Goal: Task Accomplishment & Management: Use online tool/utility

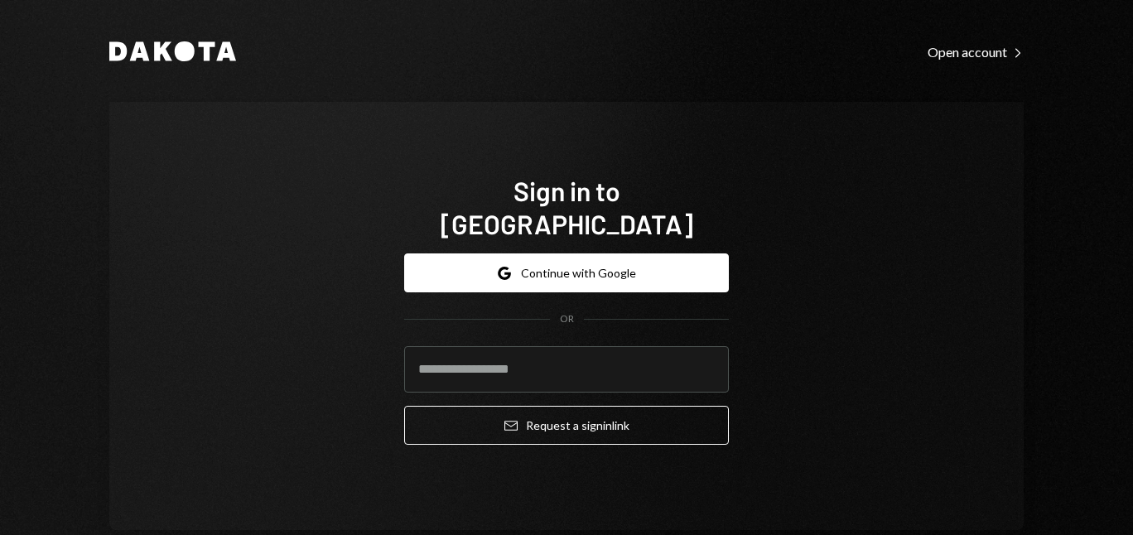
type input "**********"
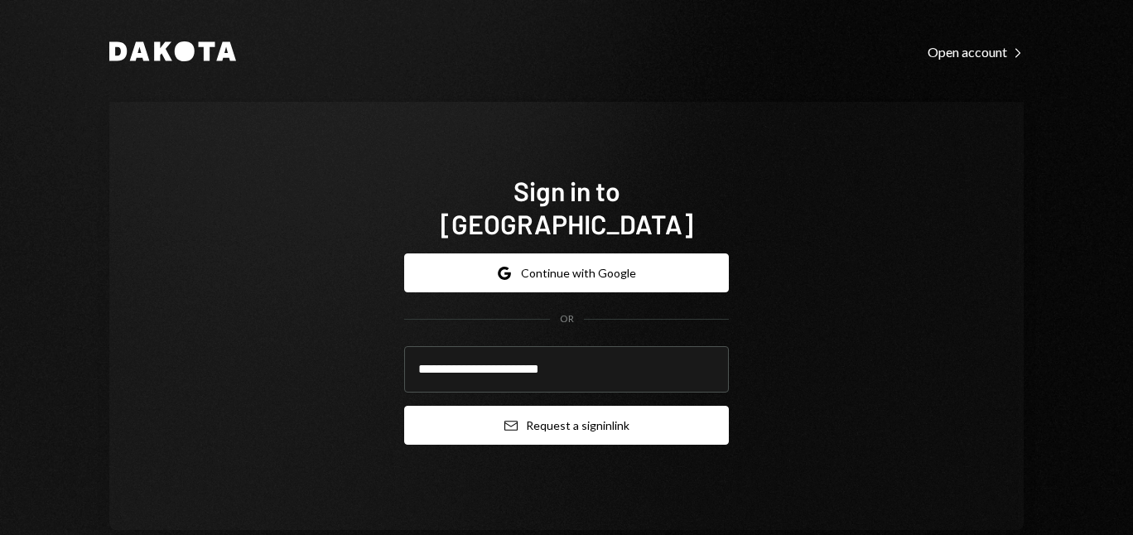
click at [576, 407] on button "Email Request a sign in link" at bounding box center [566, 425] width 325 height 39
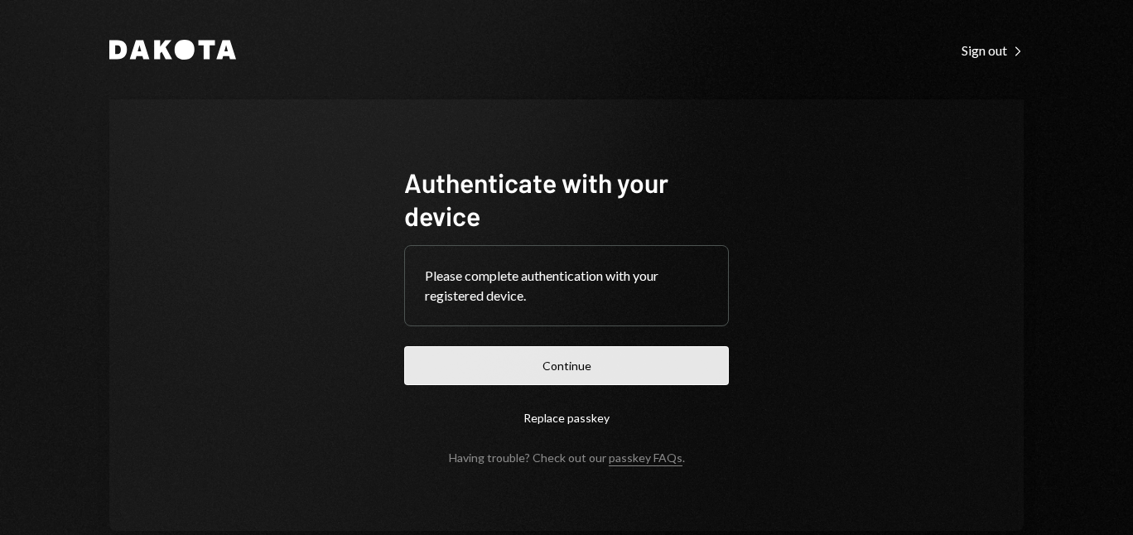
click at [583, 361] on button "Continue" at bounding box center [566, 365] width 325 height 39
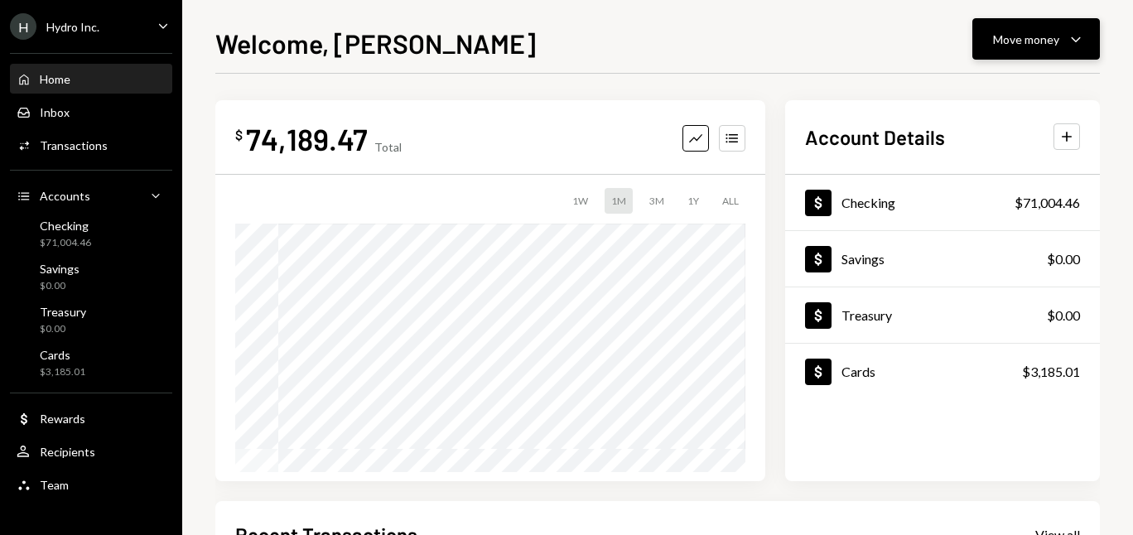
click at [999, 41] on div "Move money" at bounding box center [1026, 39] width 66 height 17
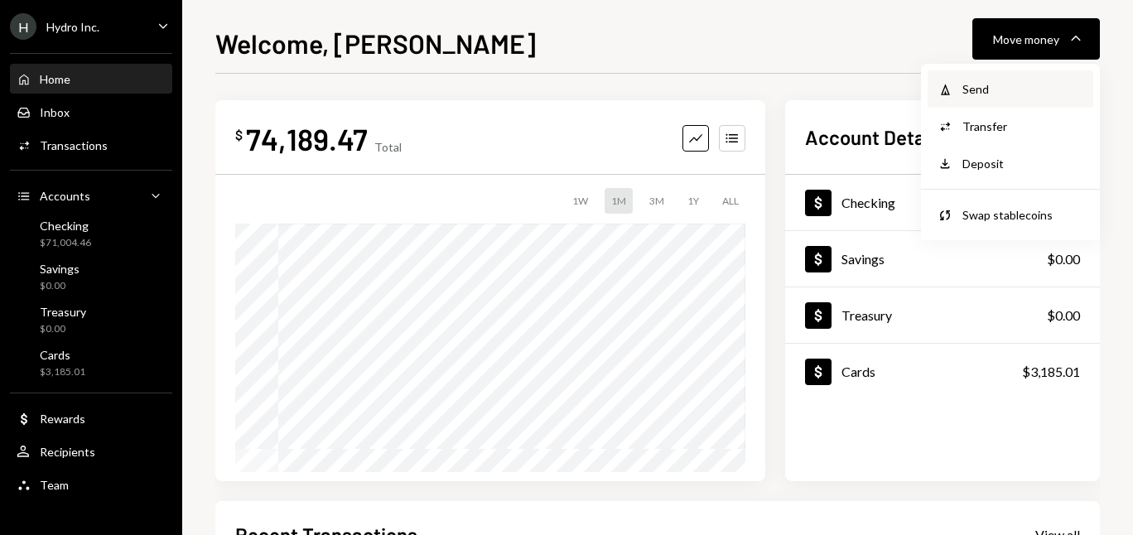
click at [965, 93] on div "Send" at bounding box center [1022, 88] width 121 height 17
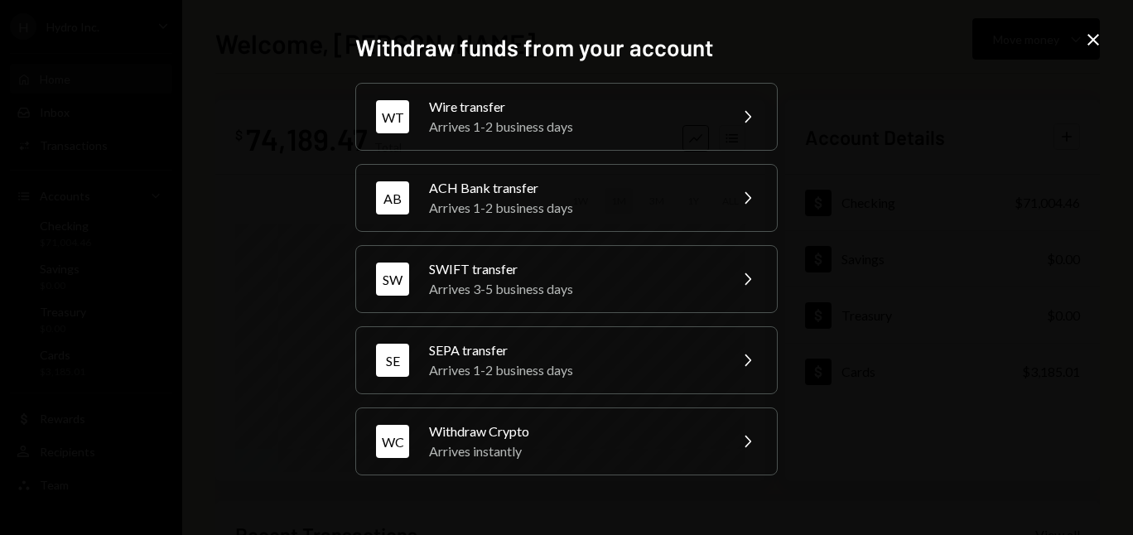
click at [1095, 40] on icon "Close" at bounding box center [1093, 40] width 20 height 20
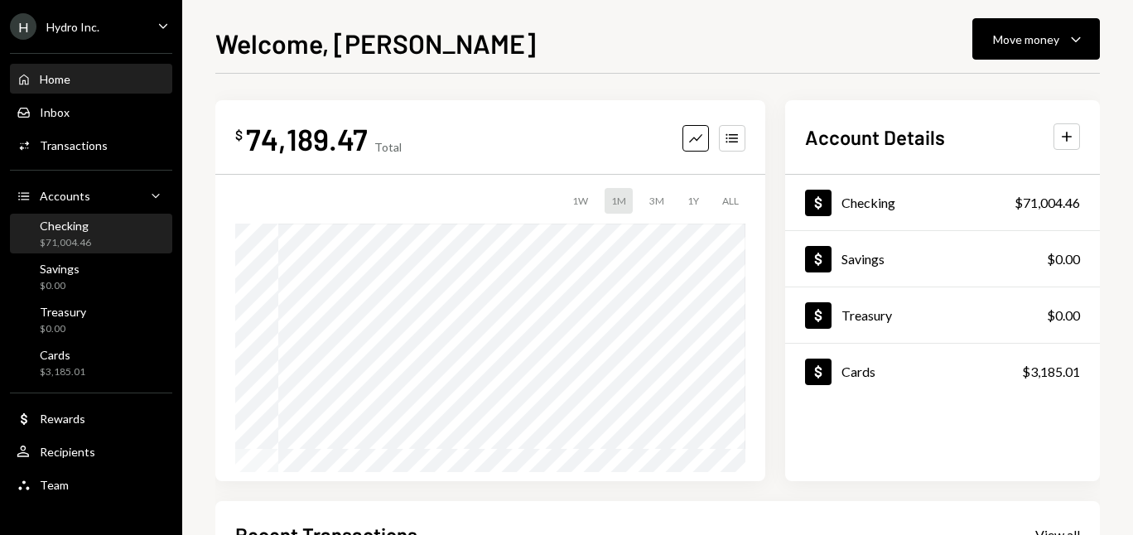
click at [77, 229] on div "Checking" at bounding box center [65, 226] width 51 height 14
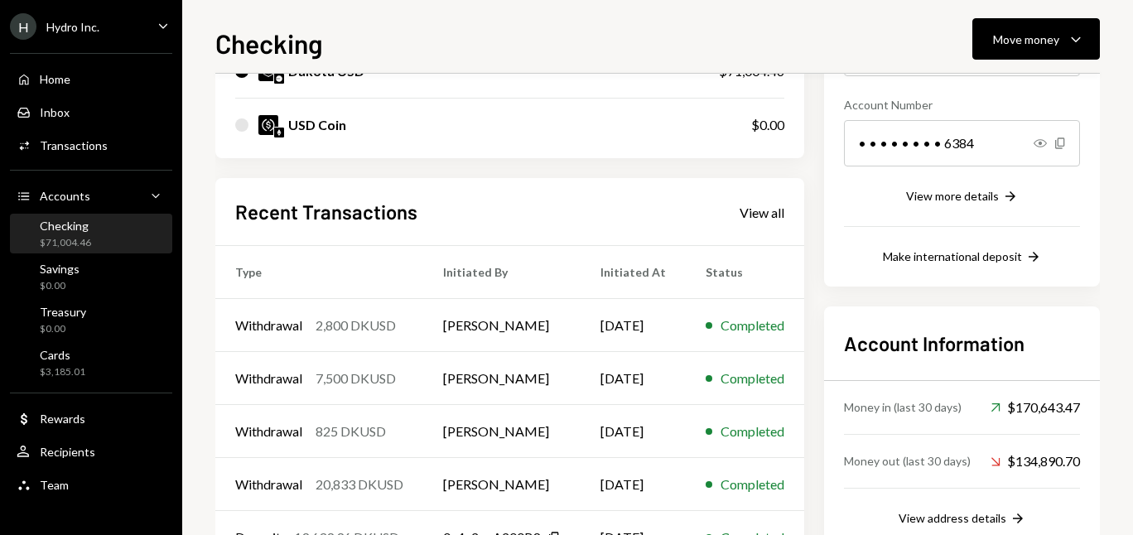
scroll to position [302, 0]
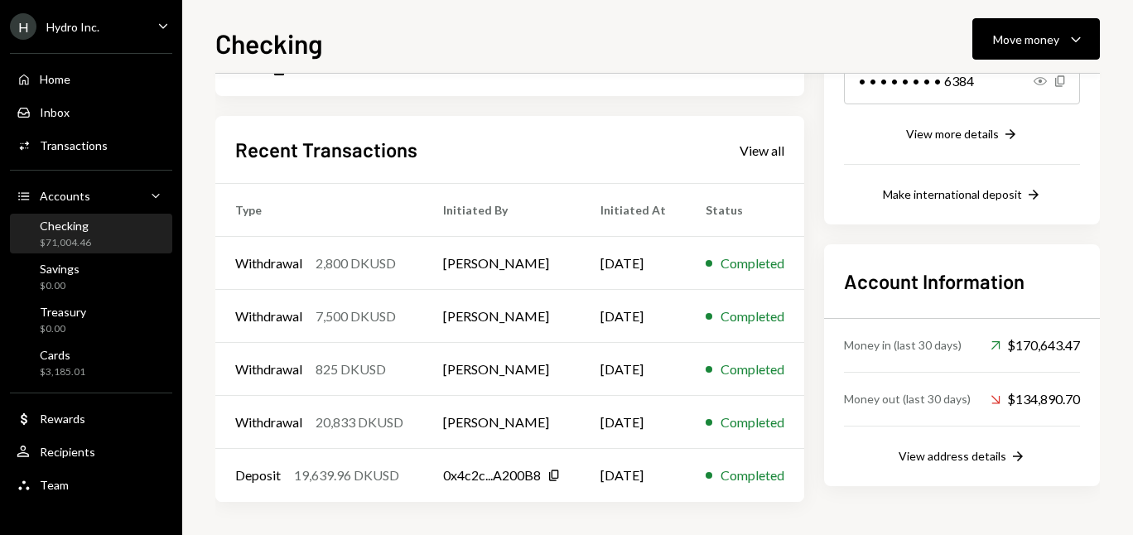
click at [804, 136] on div "Recent Transactions View all Type Initiated By Initiated At Status Withdrawal 2…" at bounding box center [509, 309] width 589 height 386
click at [773, 151] on div "View all" at bounding box center [761, 150] width 45 height 17
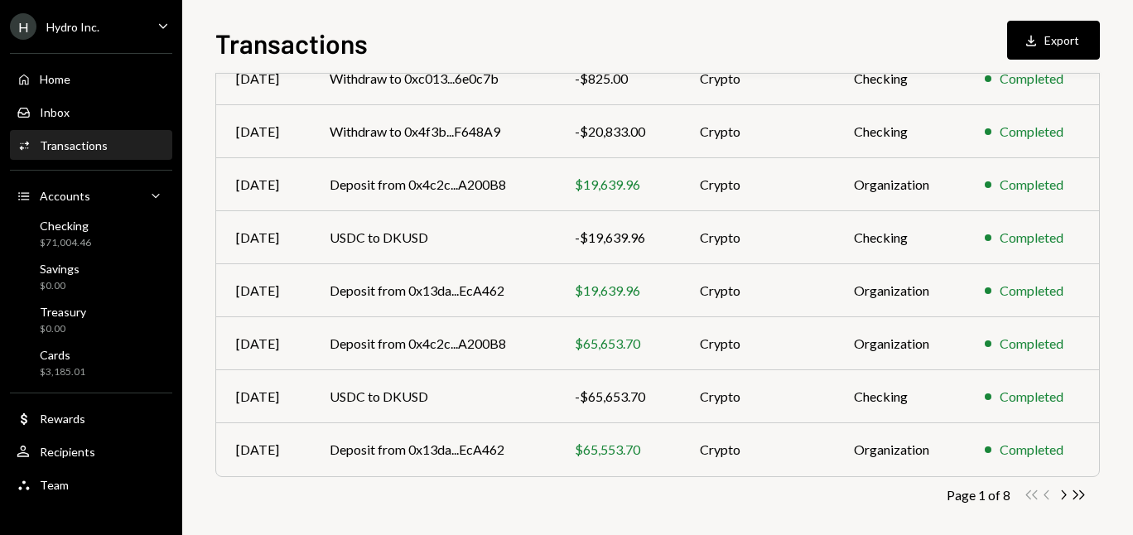
scroll to position [330, 0]
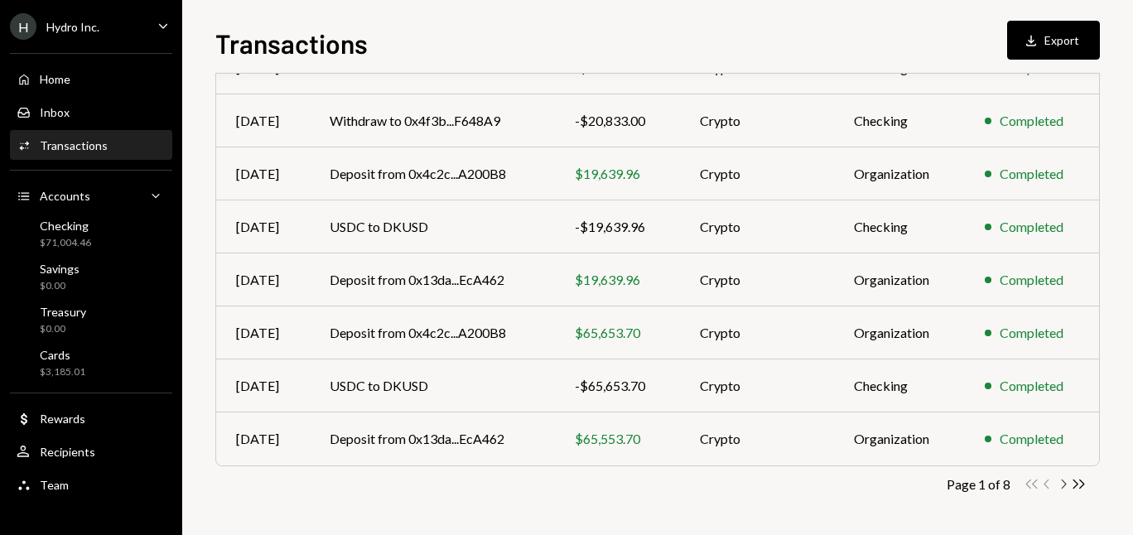
click at [1066, 485] on icon "Chevron Right" at bounding box center [1063, 484] width 16 height 16
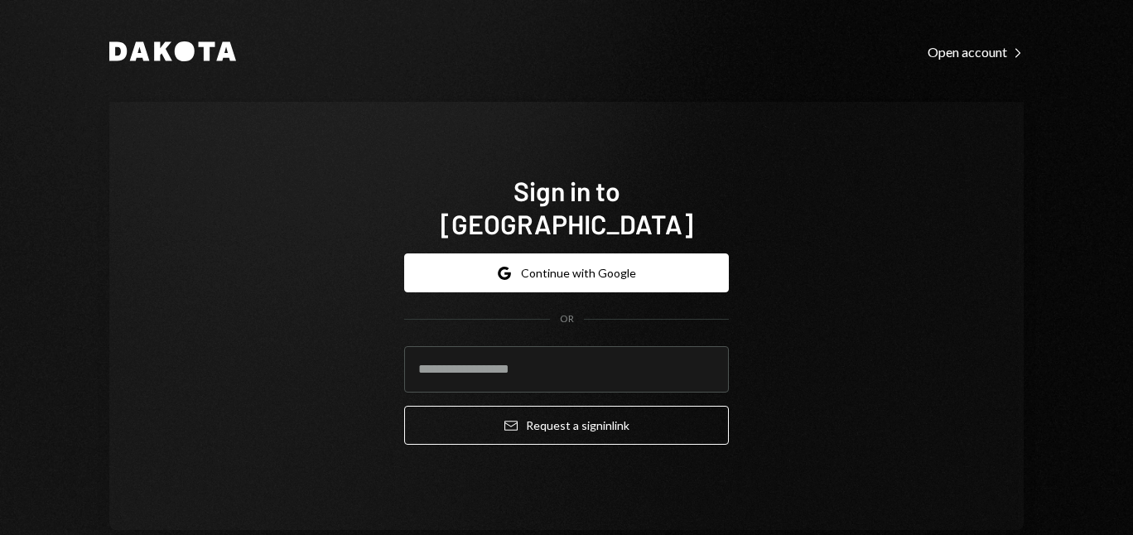
type input "**********"
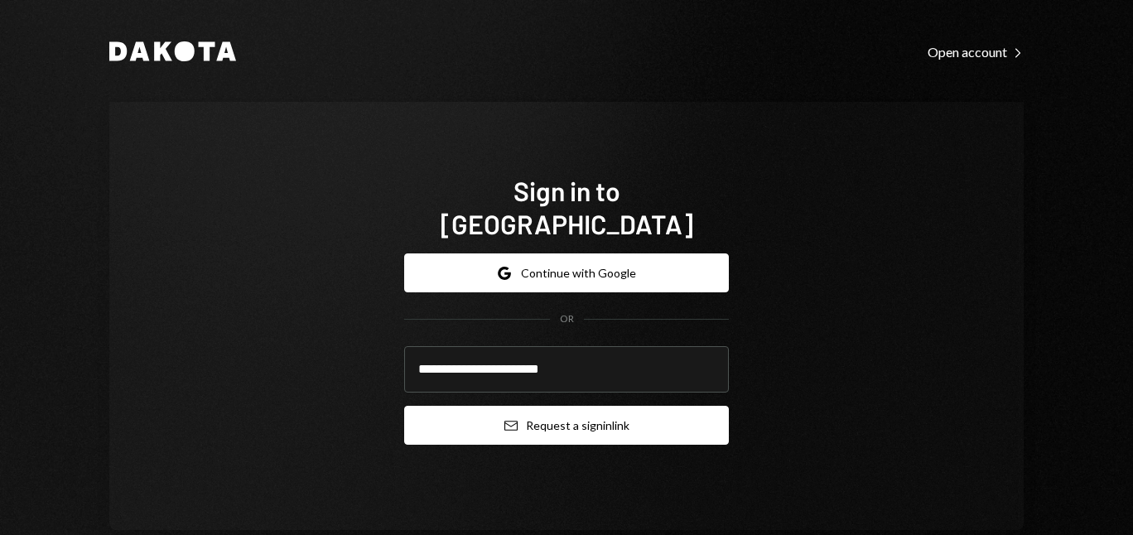
click at [537, 420] on button "Email Request a sign in link" at bounding box center [566, 425] width 325 height 39
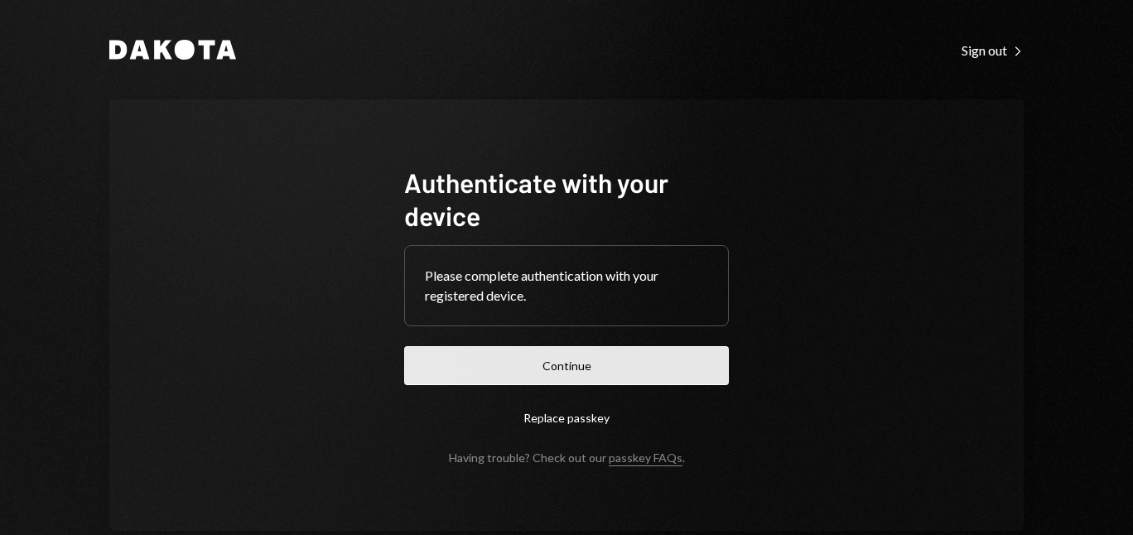
click at [540, 360] on button "Continue" at bounding box center [566, 365] width 325 height 39
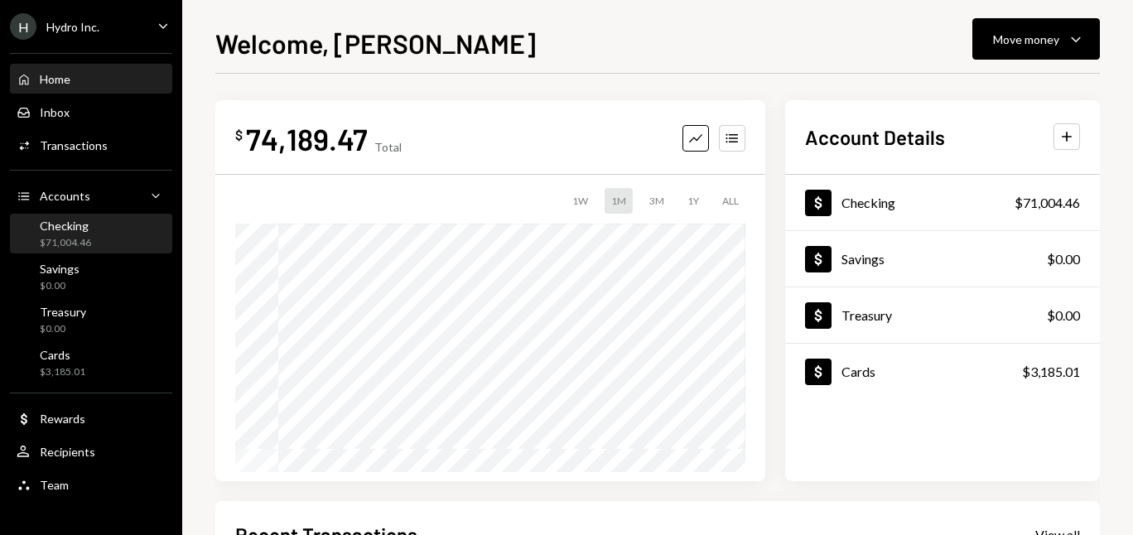
click at [68, 250] on div "Checking $71,004.46" at bounding box center [91, 234] width 149 height 38
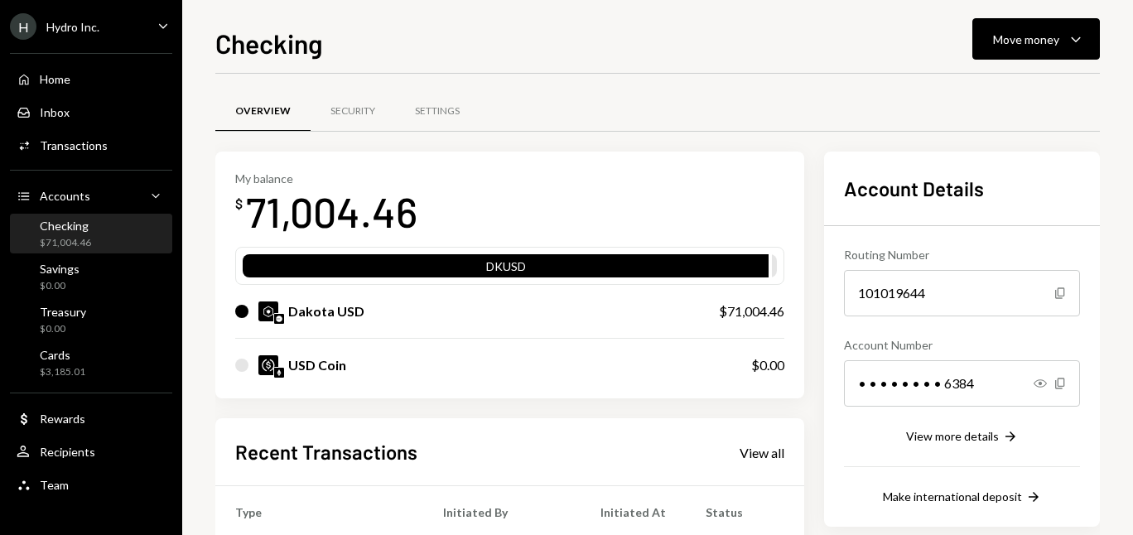
scroll to position [302, 0]
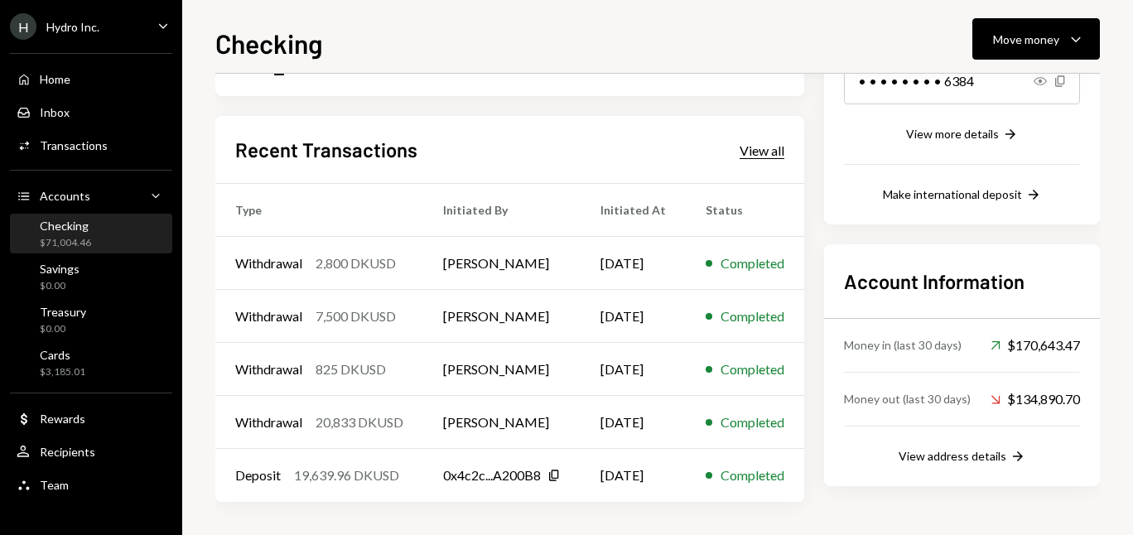
click at [783, 152] on div "View all" at bounding box center [761, 150] width 45 height 17
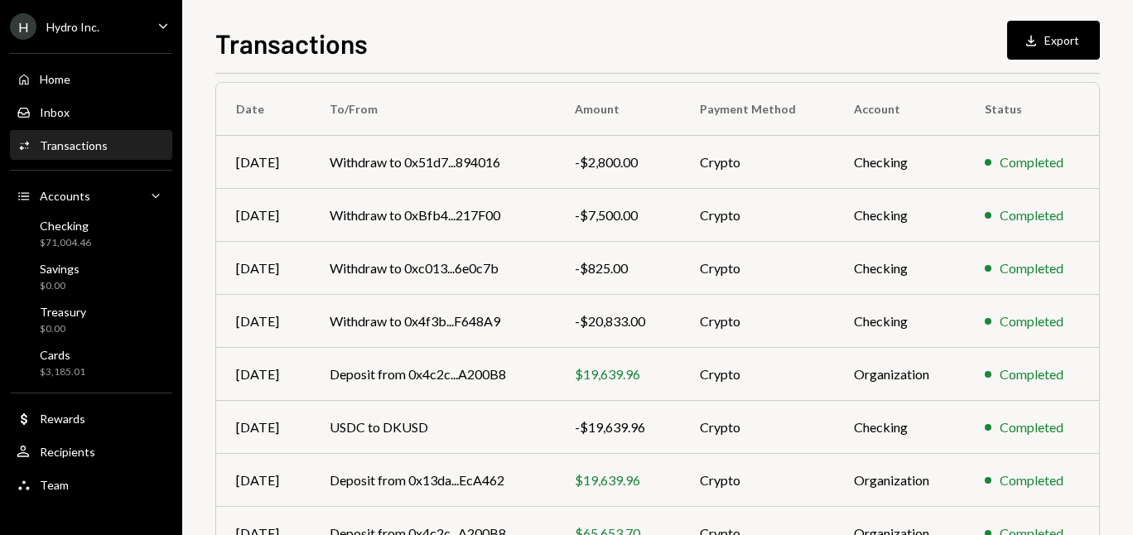
scroll to position [330, 0]
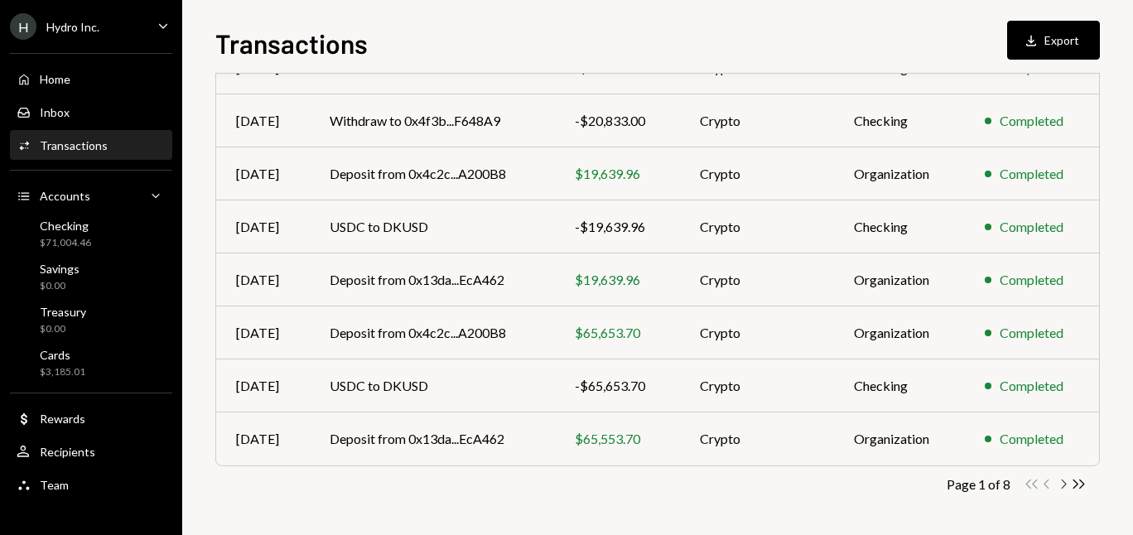
click at [1066, 486] on icon "Chevron Right" at bounding box center [1063, 484] width 16 height 16
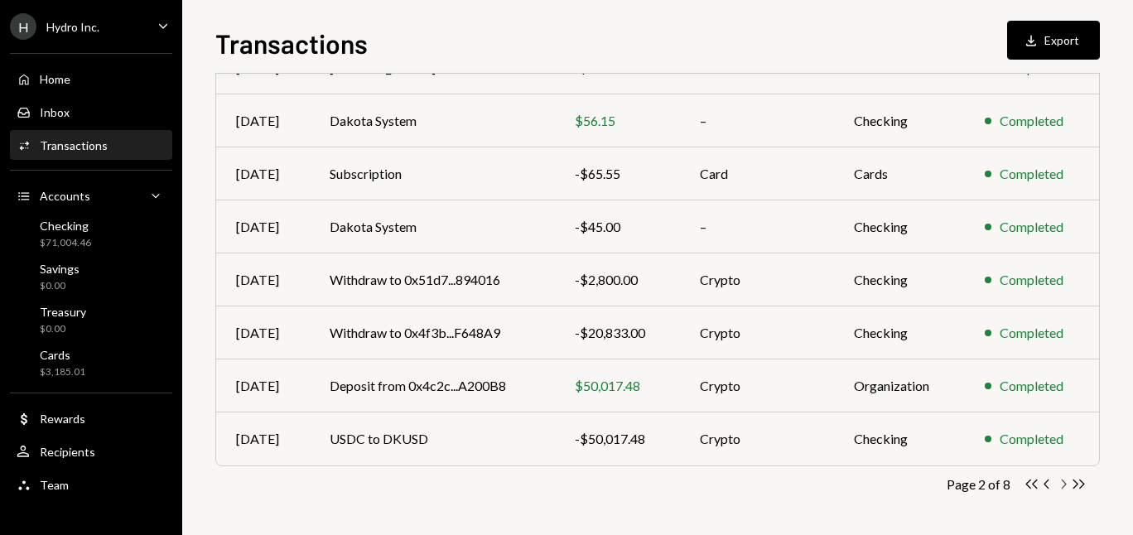
click at [1064, 479] on icon "Chevron Right" at bounding box center [1063, 484] width 16 height 16
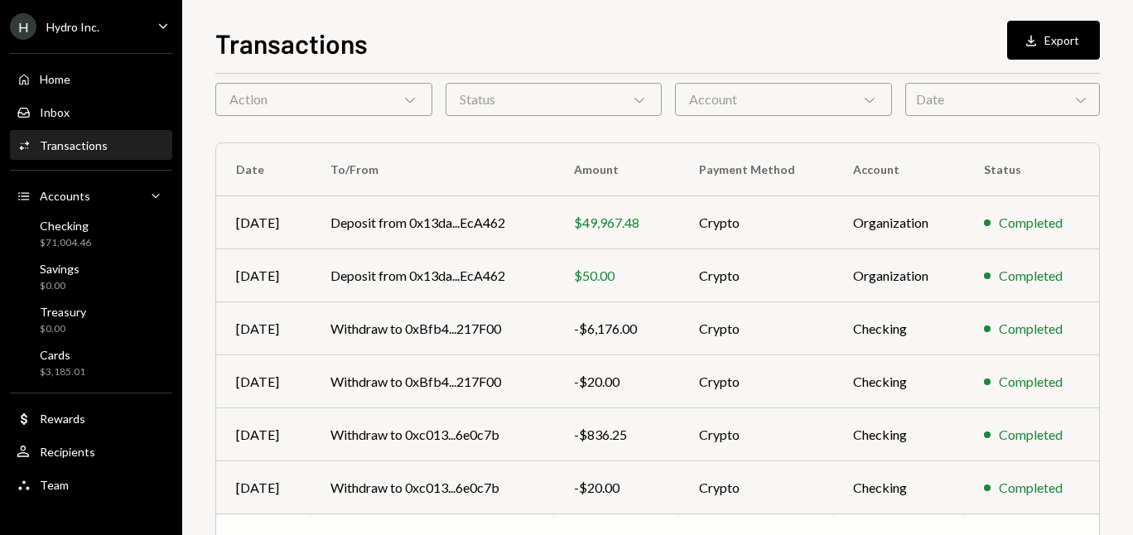
scroll to position [0, 0]
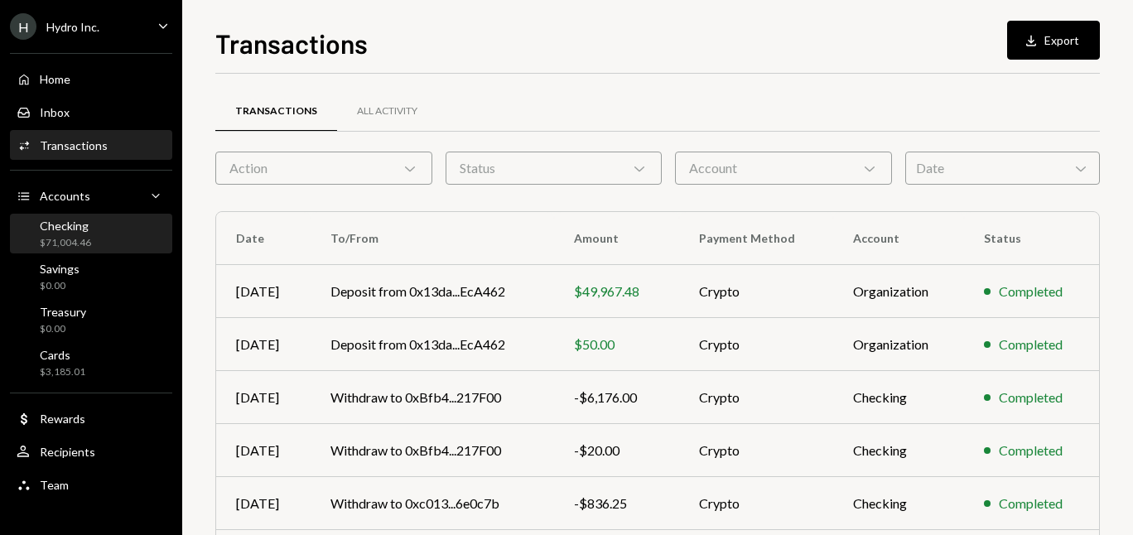
click at [68, 229] on div "Checking" at bounding box center [65, 226] width 51 height 14
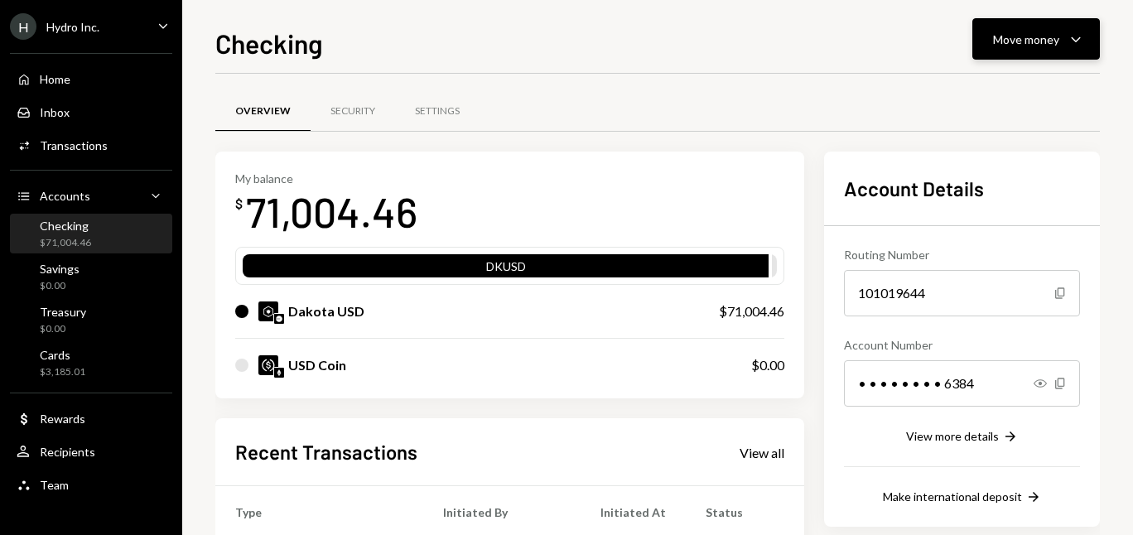
click at [1037, 48] on div "Move money Caret Down" at bounding box center [1036, 39] width 86 height 20
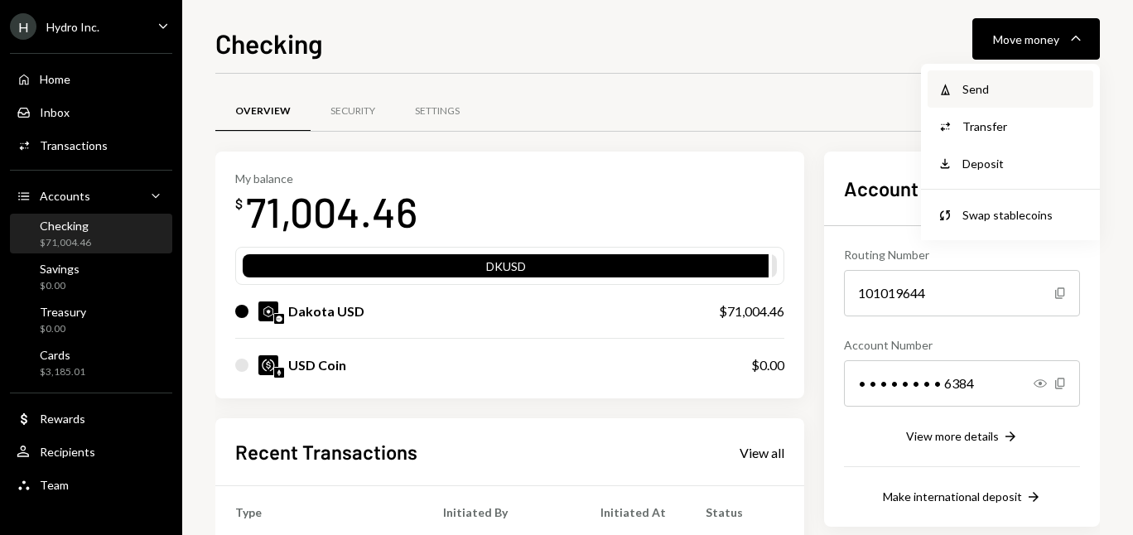
click at [985, 84] on div "Send" at bounding box center [1022, 88] width 121 height 17
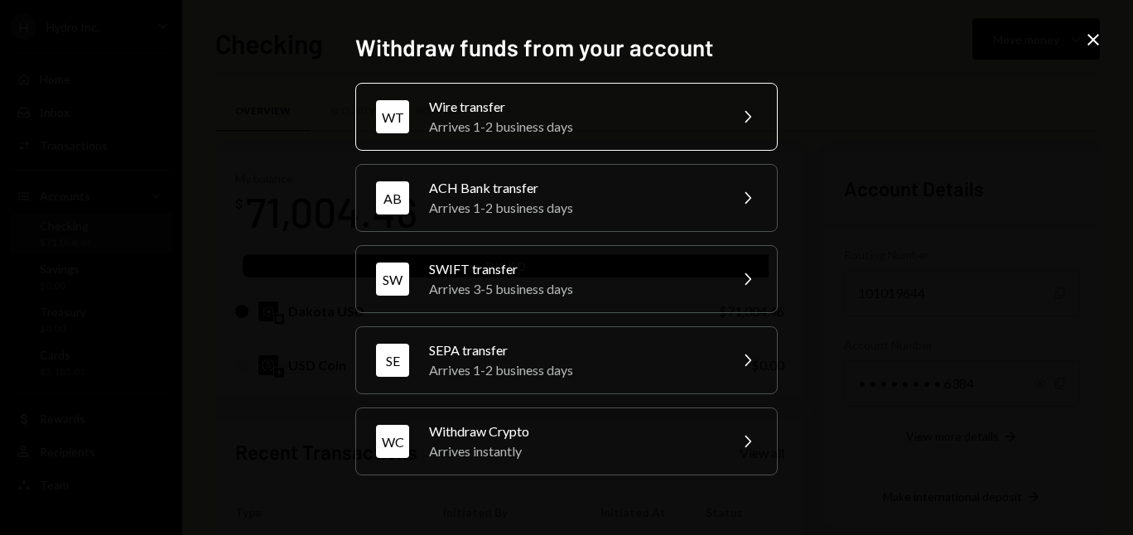
click at [583, 137] on div "WT Wire transfer Arrives 1-2 business days Chevron Right" at bounding box center [566, 117] width 422 height 68
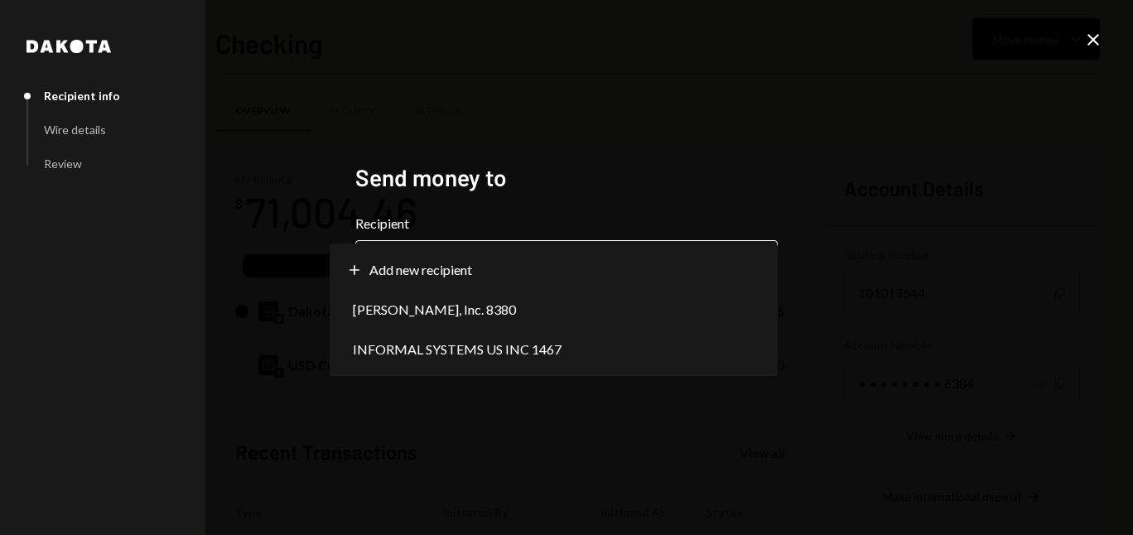
click at [469, 277] on body "H Hydro Inc. Caret Down Home Home Inbox Inbox Activities Transactions Accounts …" at bounding box center [566, 267] width 1133 height 535
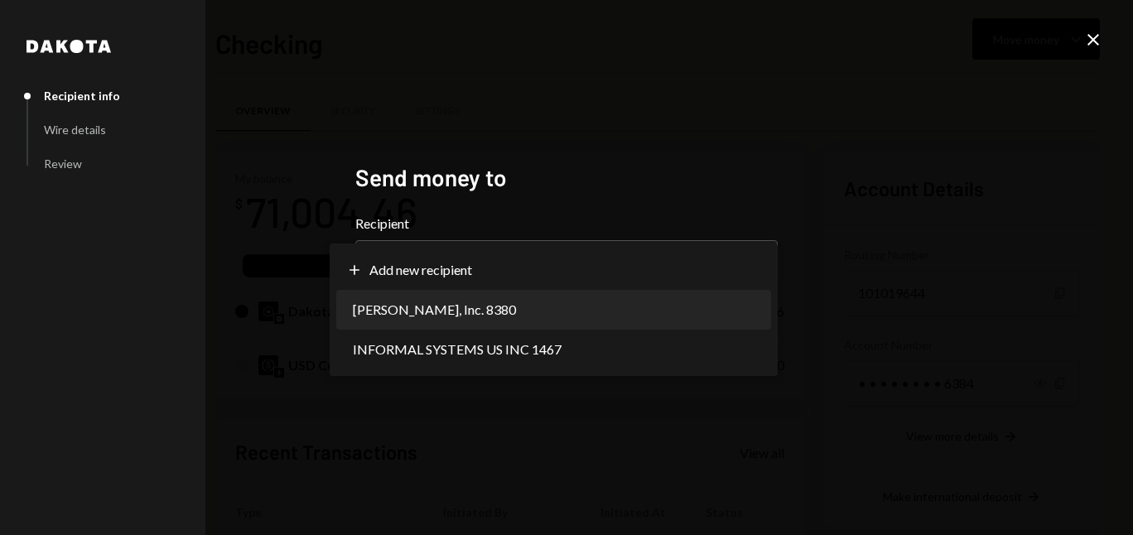
select select "**********"
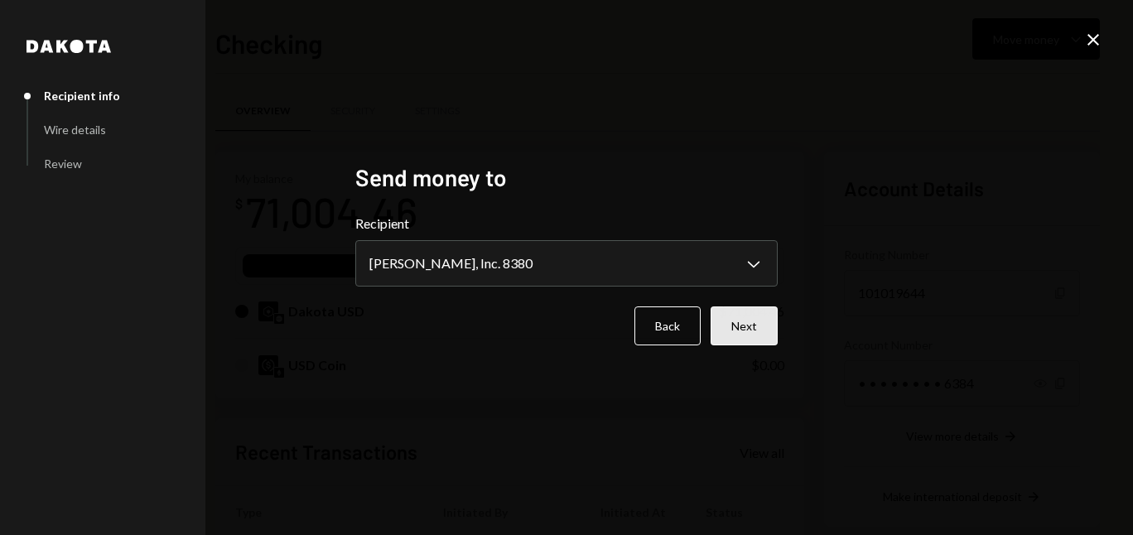
click at [753, 330] on button "Next" at bounding box center [743, 325] width 67 height 39
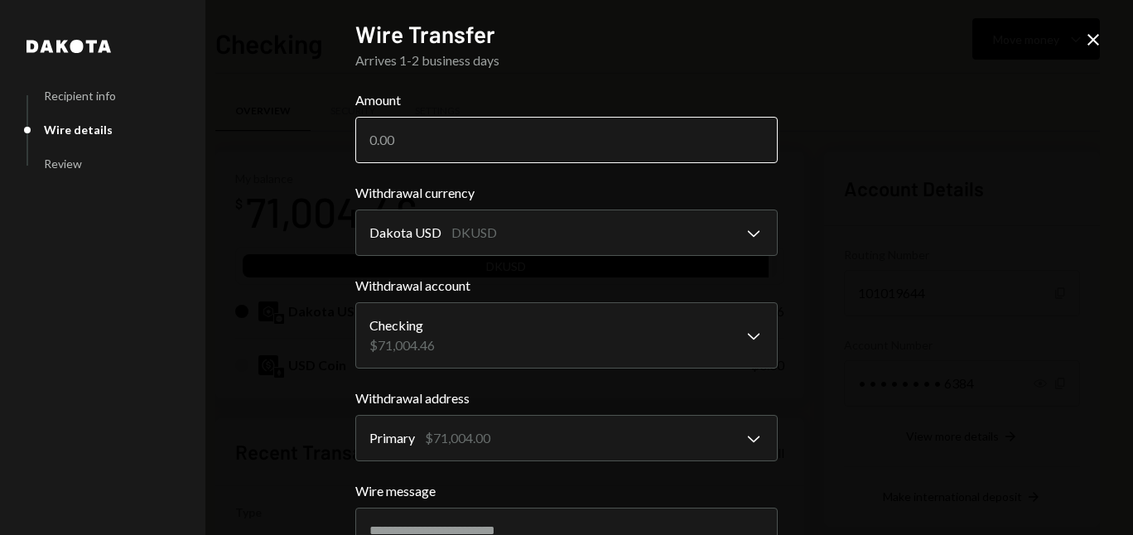
click at [444, 134] on input "Amount" at bounding box center [566, 140] width 422 height 46
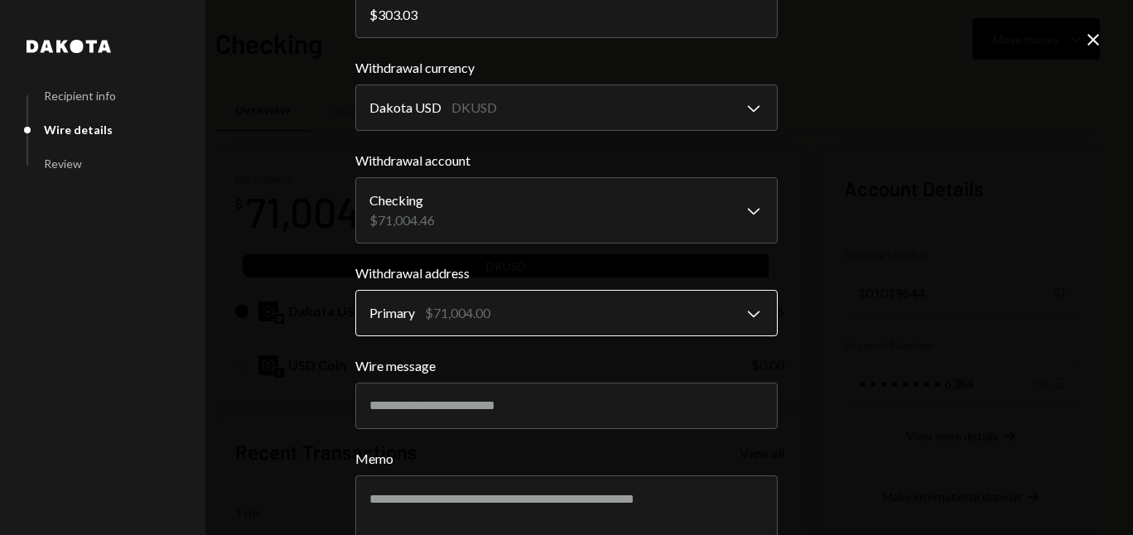
scroll to position [216, 0]
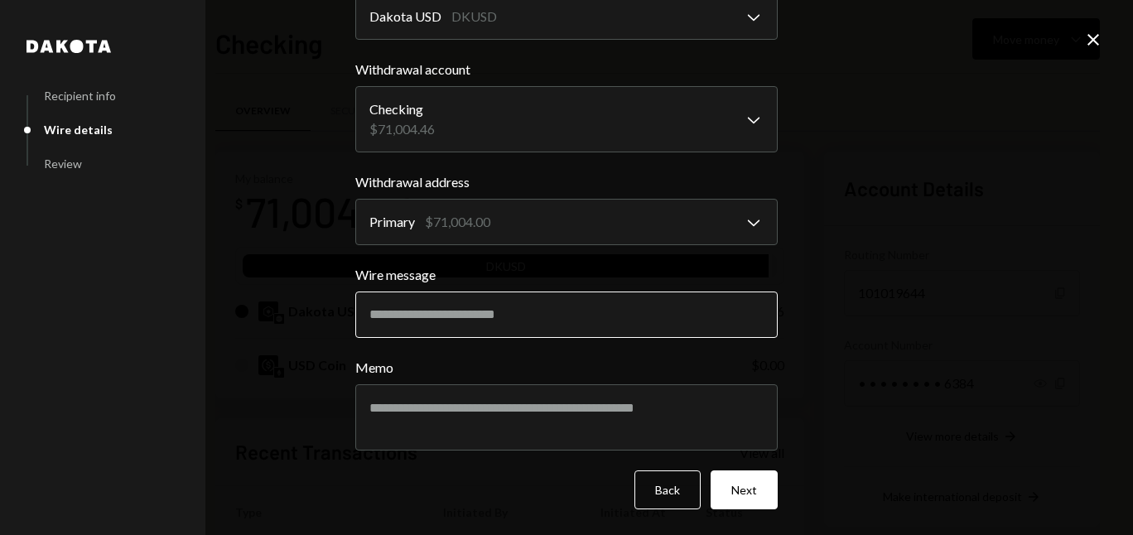
type input "303.03"
click at [460, 314] on input "Wire message" at bounding box center [566, 314] width 422 height 46
click at [460, 310] on input "Wire message" at bounding box center [566, 314] width 422 height 46
paste input "**********"
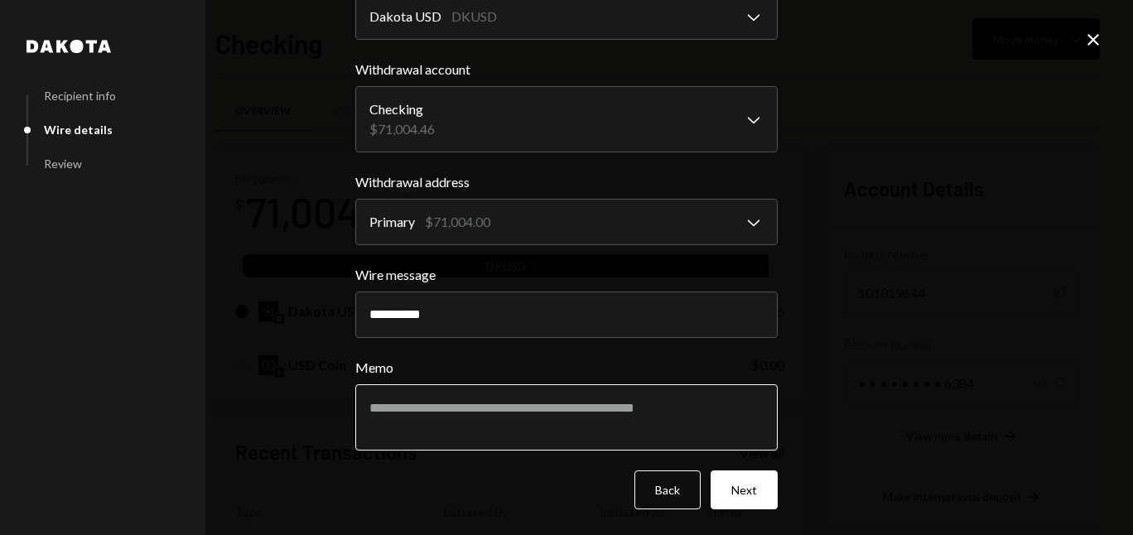
type input "**********"
click at [438, 423] on textarea "Memo" at bounding box center [566, 417] width 422 height 66
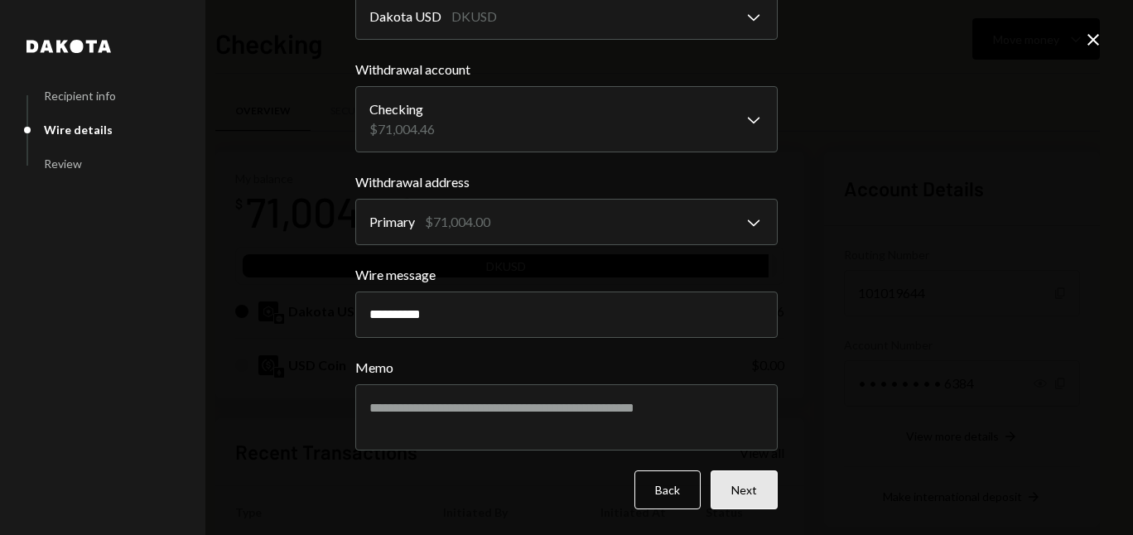
click at [732, 497] on button "Next" at bounding box center [743, 489] width 67 height 39
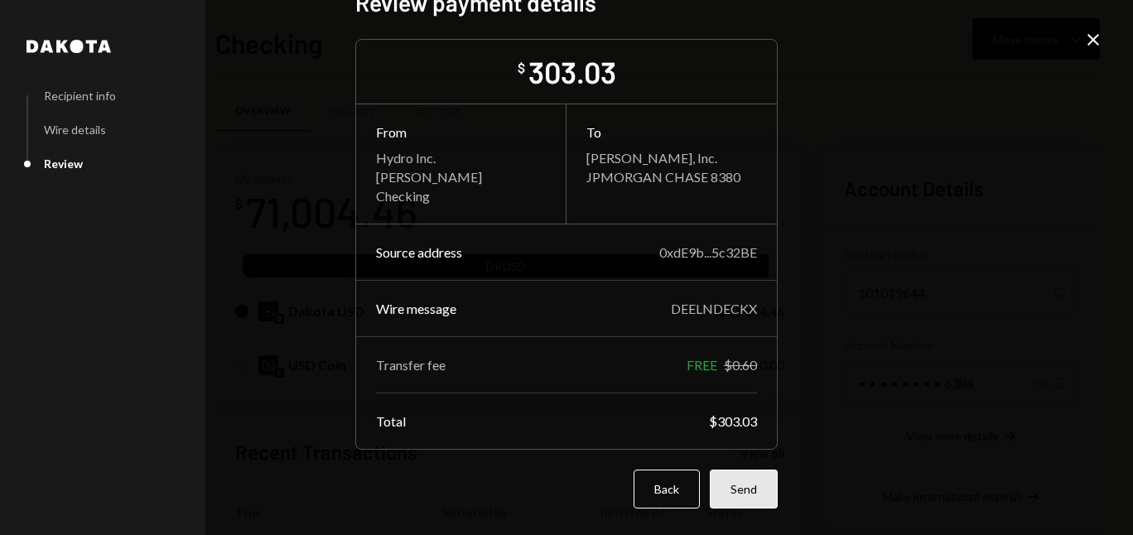
click at [738, 490] on button "Send" at bounding box center [744, 488] width 68 height 39
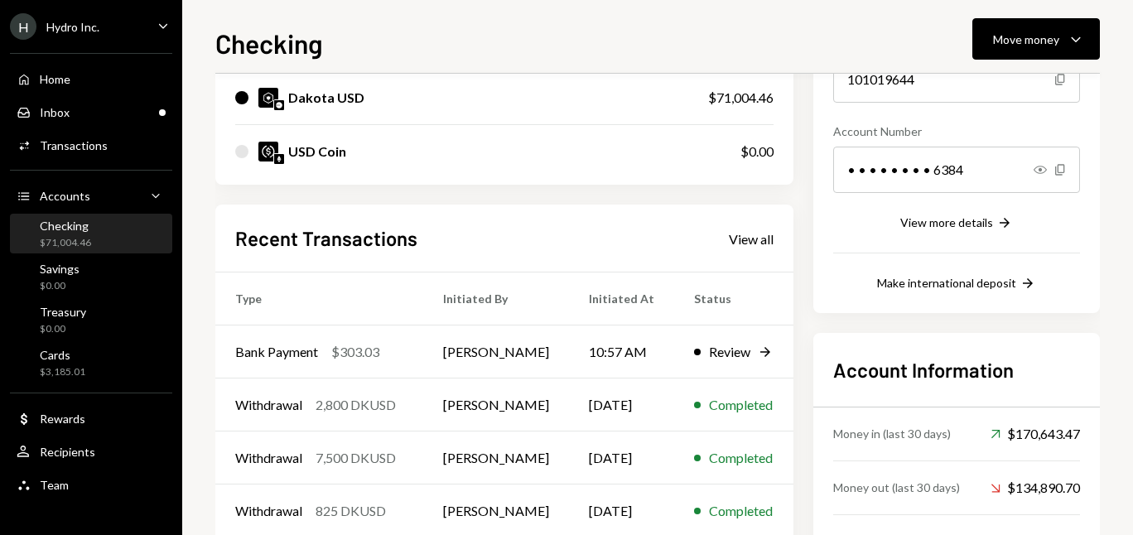
scroll to position [226, 0]
